Goal: Check status

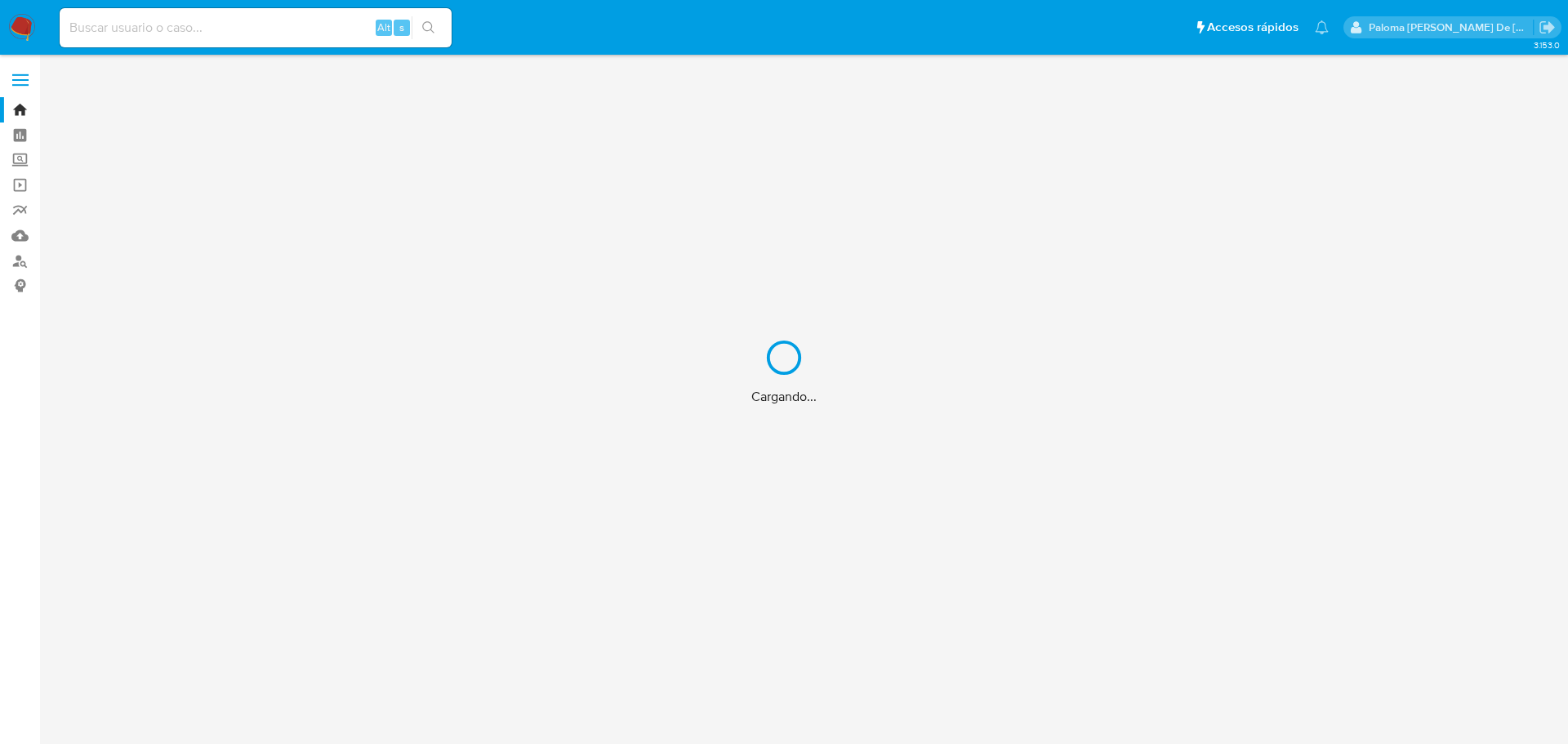
click at [201, 20] on div "Cargando..." at bounding box center [784, 372] width 1568 height 744
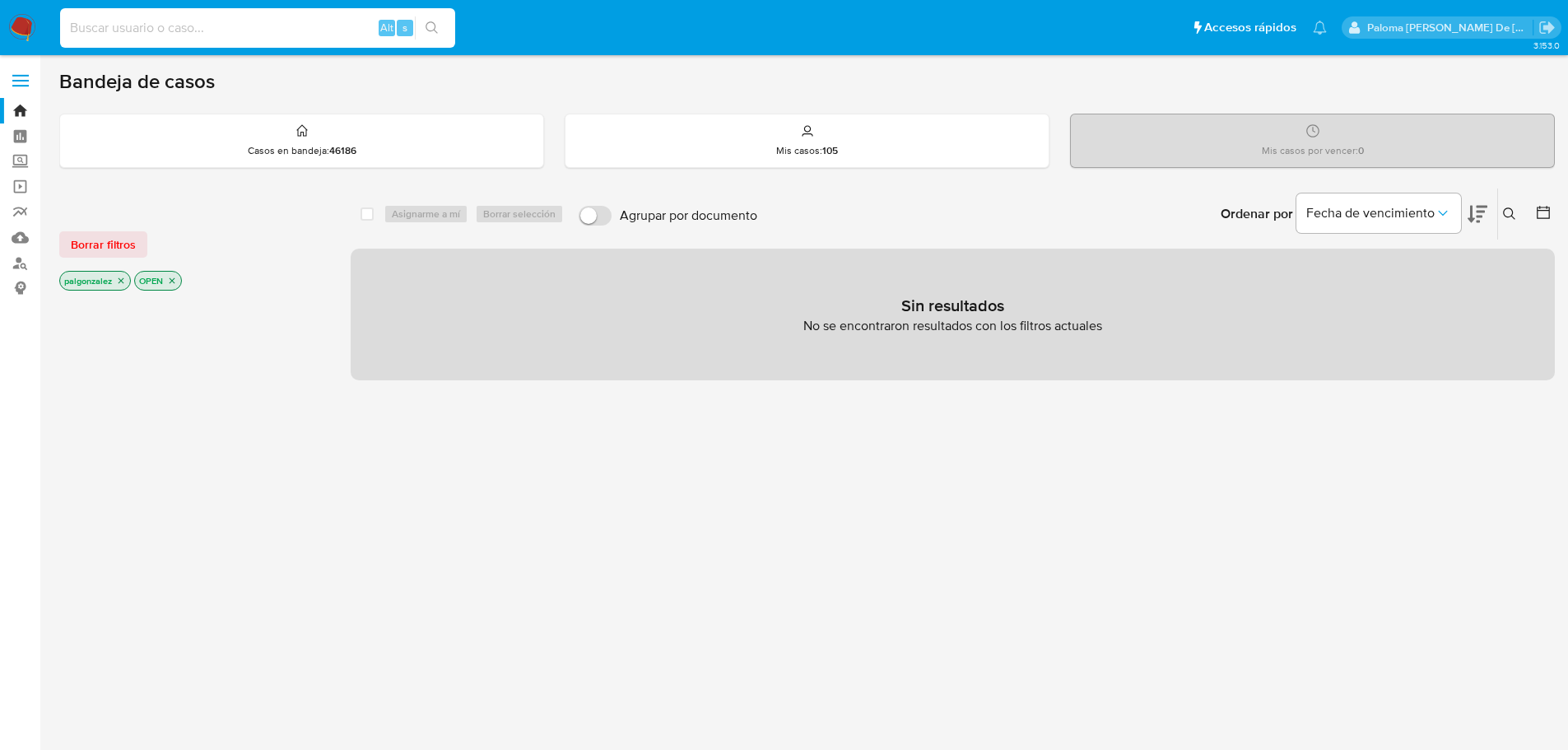
click at [116, 29] on input at bounding box center [258, 28] width 395 height 21
paste input "1882491832"
type input "1882491832"
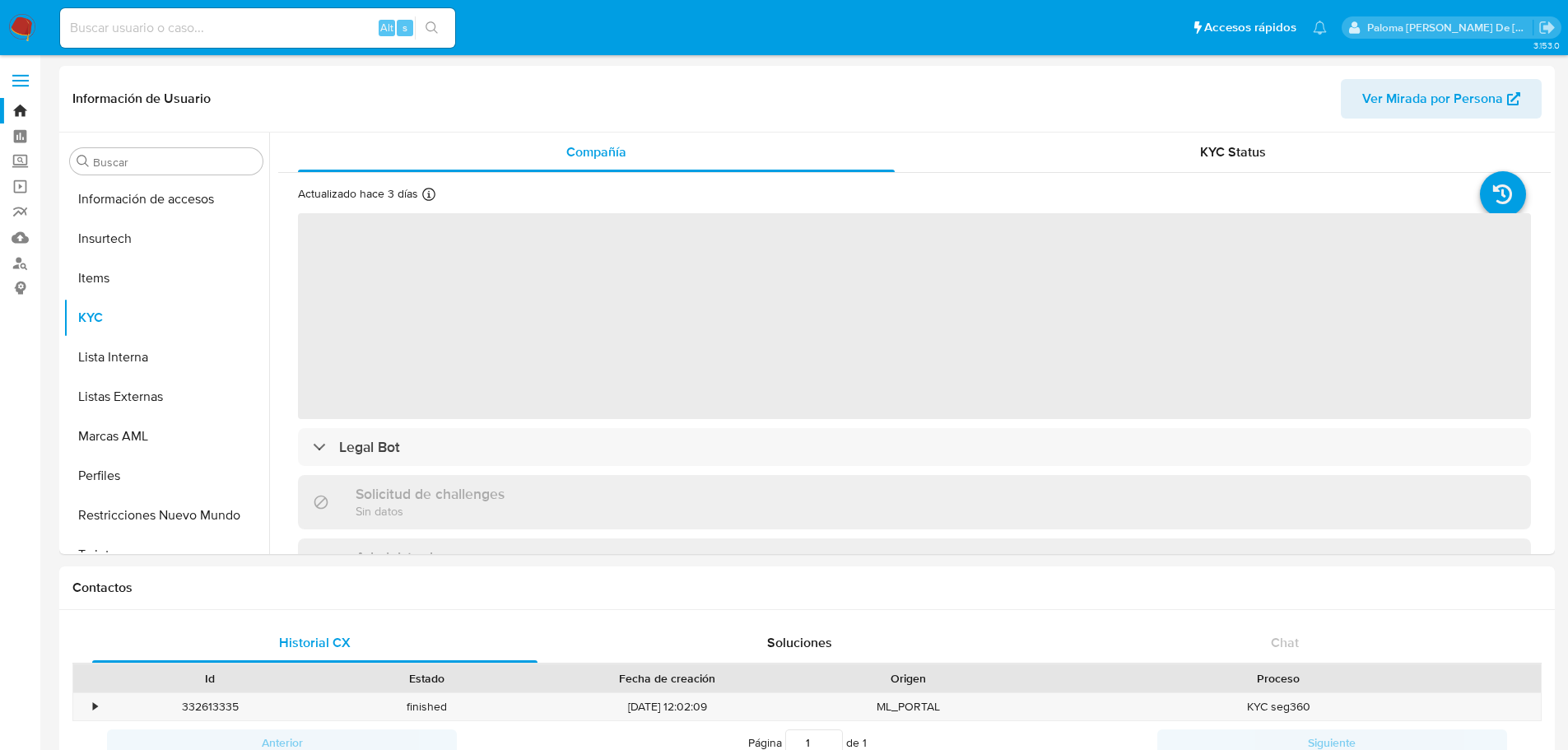
scroll to position [696, 0]
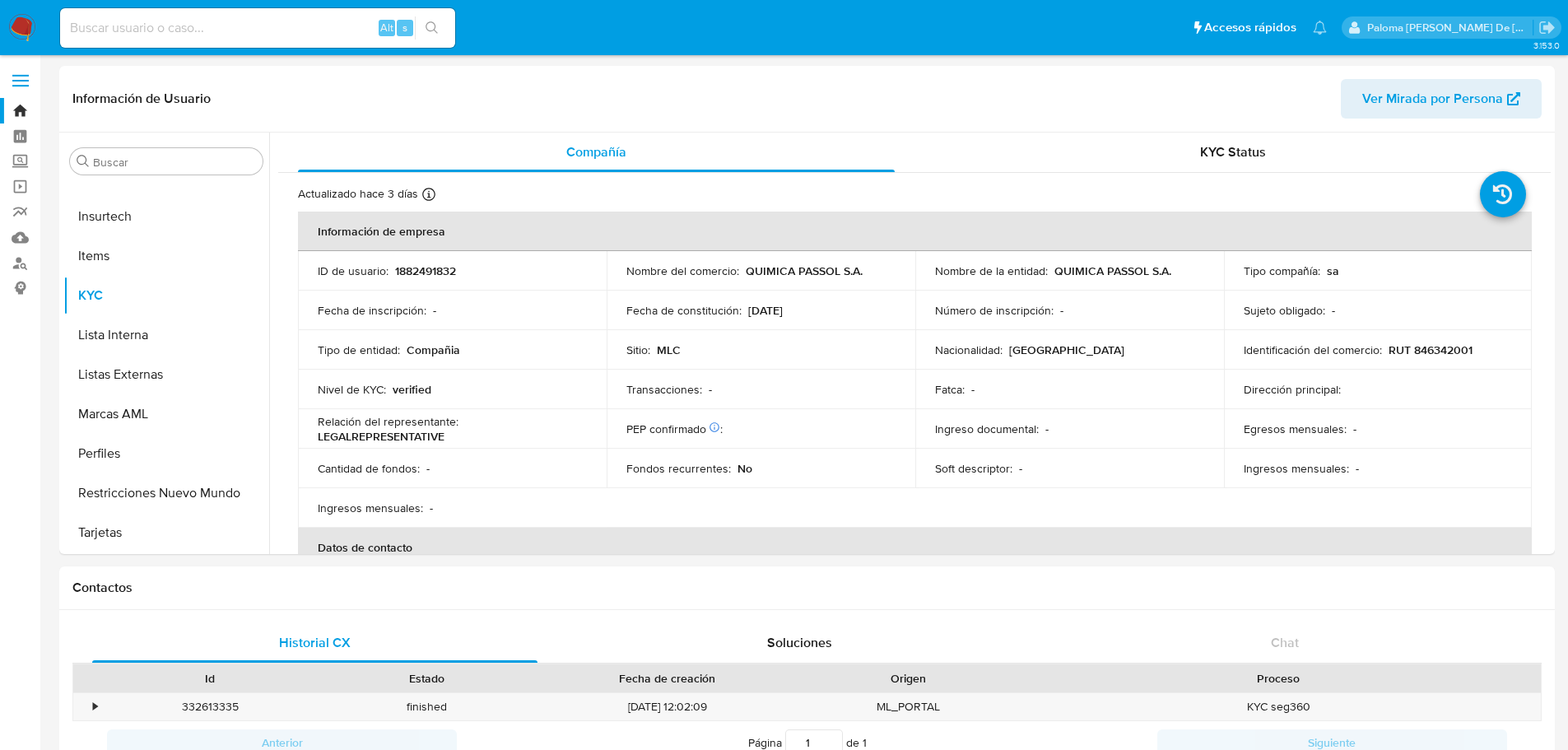
select select "10"
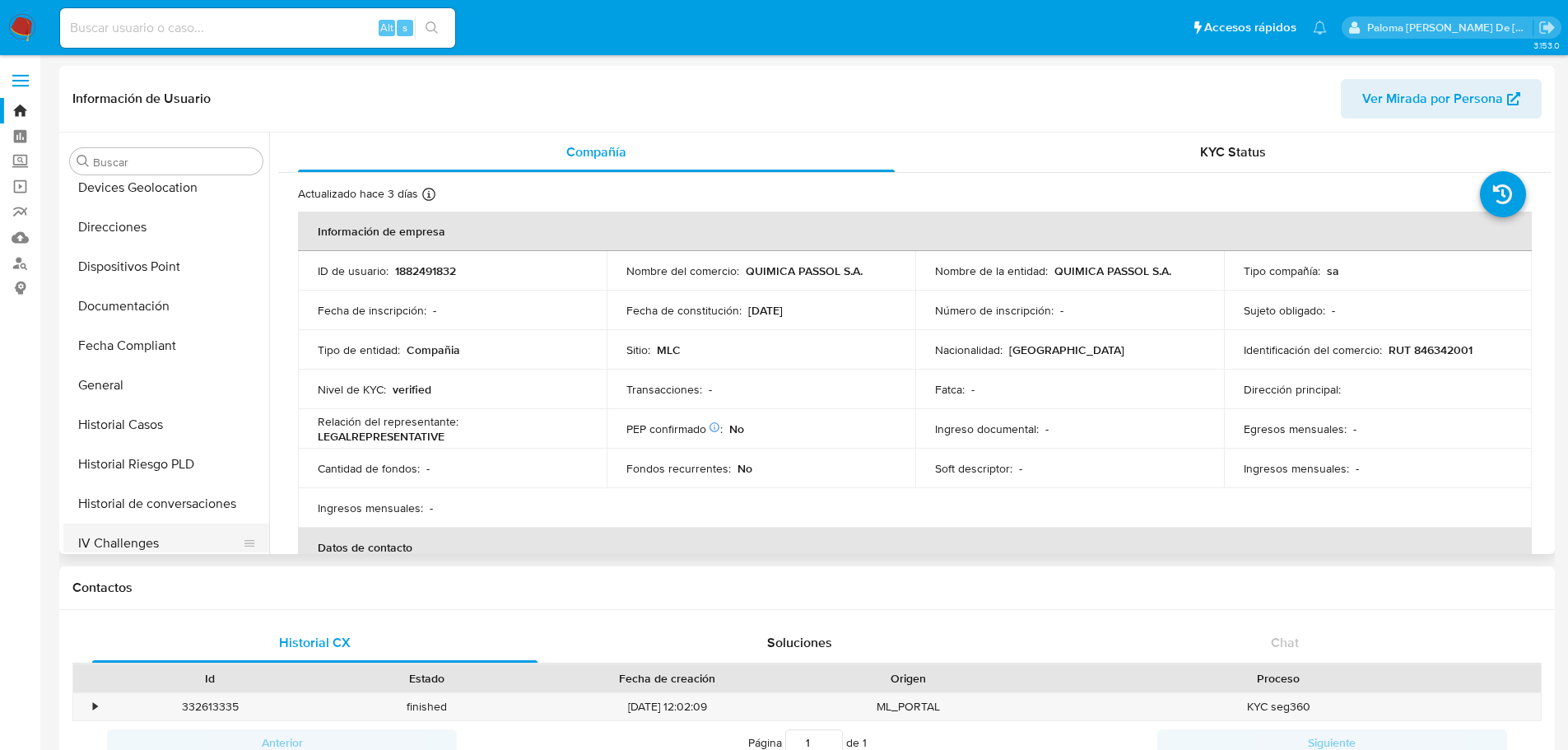
scroll to position [284, 0]
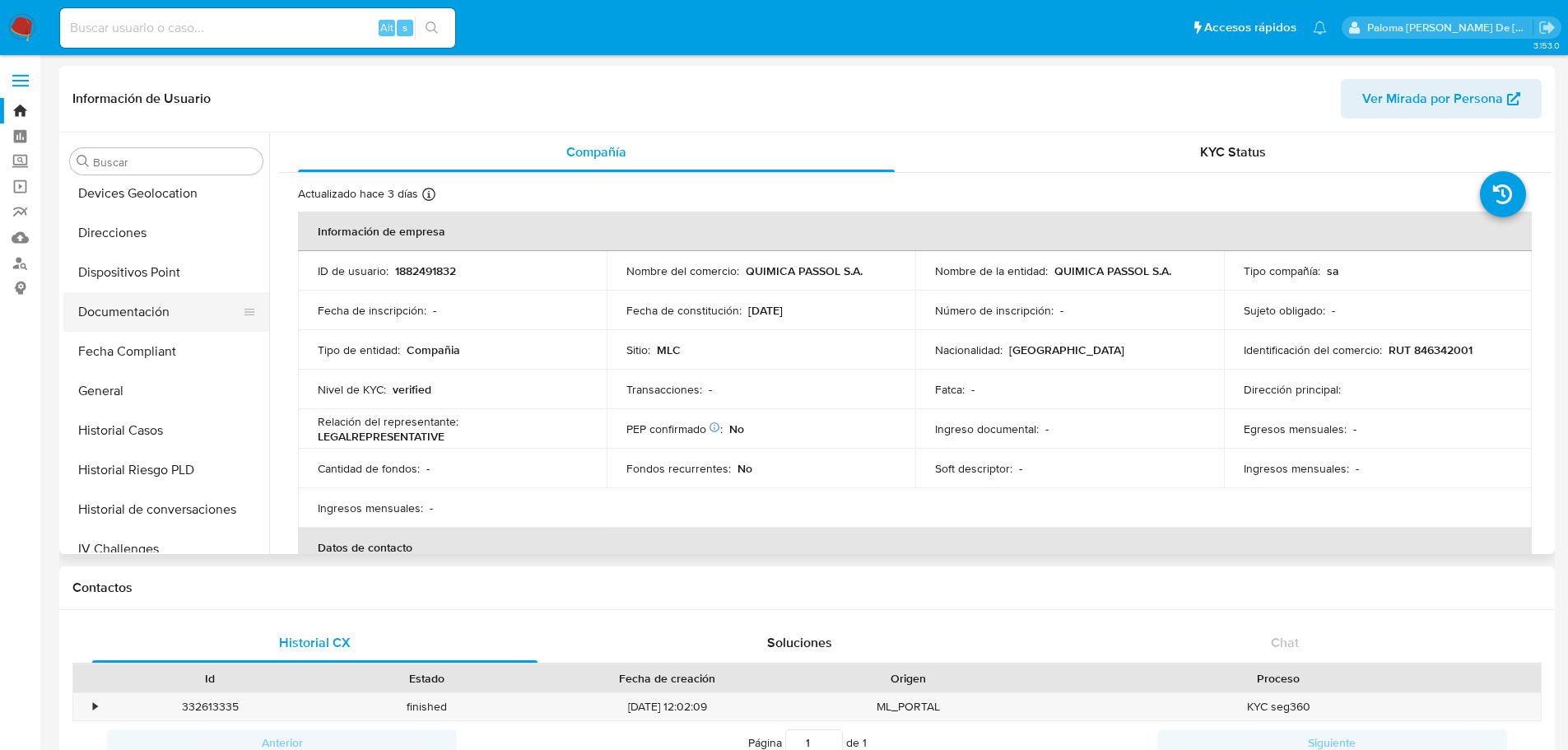
click at [147, 311] on button "Documentación" at bounding box center [159, 311] width 193 height 39
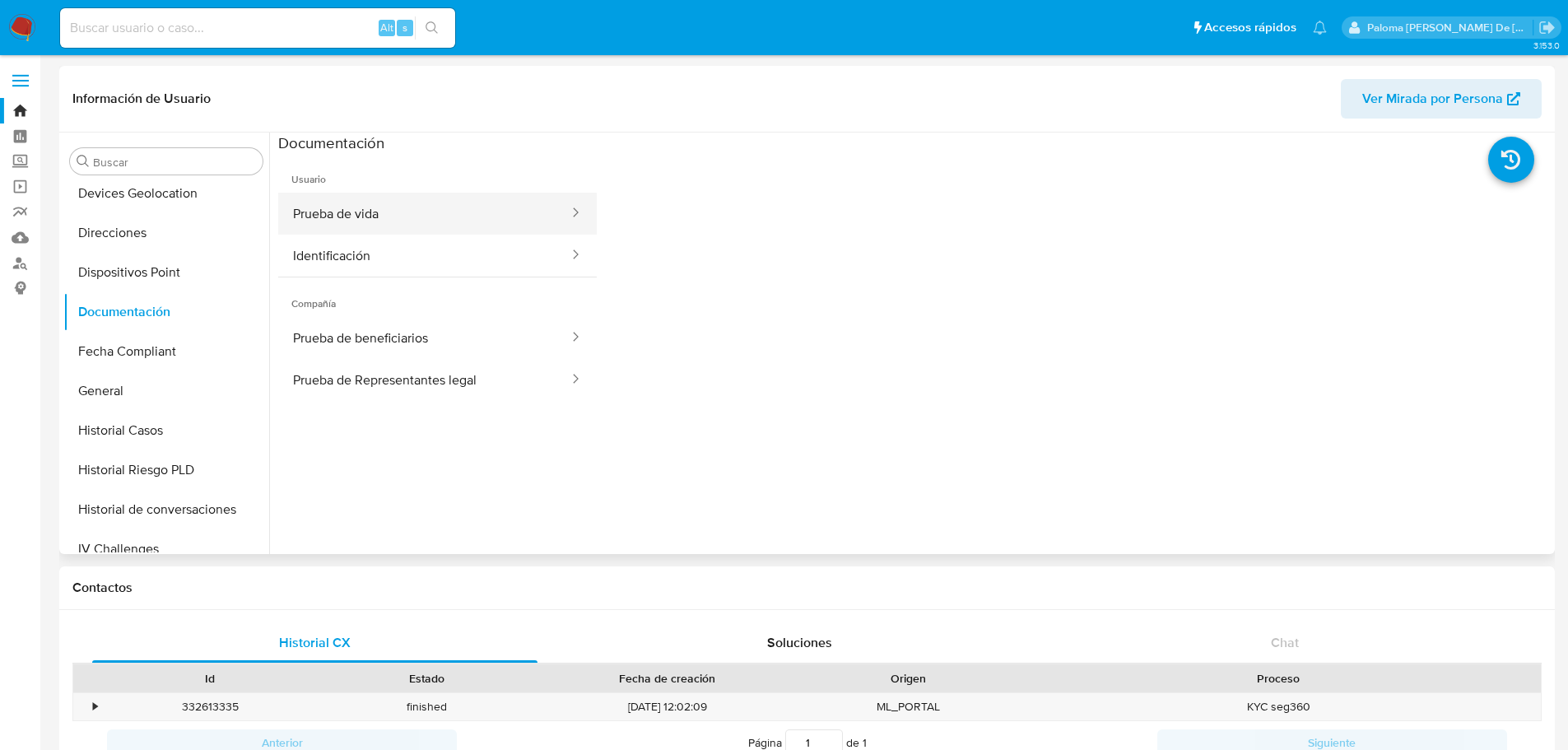
click at [408, 207] on button "Prueba de vida" at bounding box center [424, 214] width 292 height 42
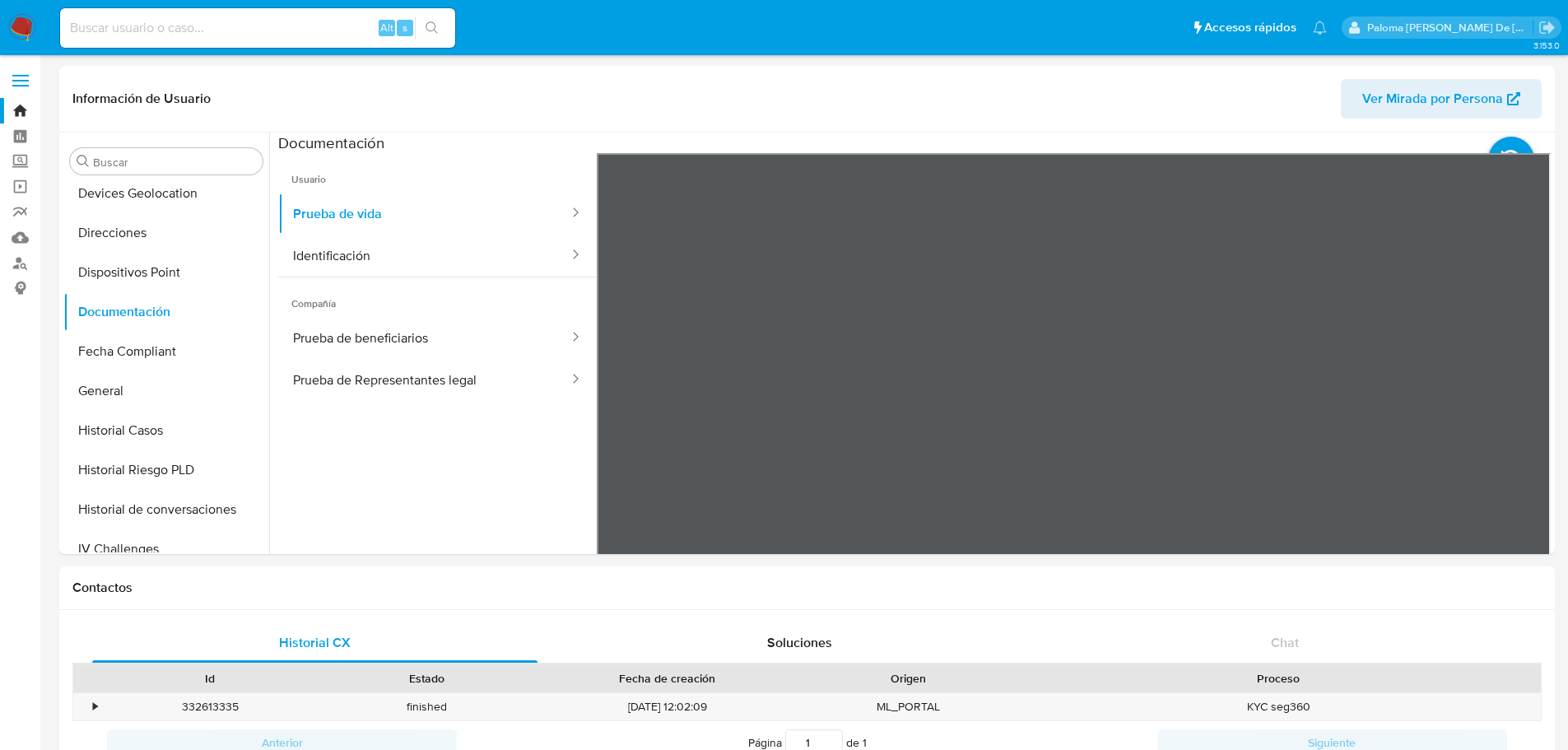
click at [25, 16] on img at bounding box center [22, 28] width 28 height 28
